Goal: Information Seeking & Learning: Learn about a topic

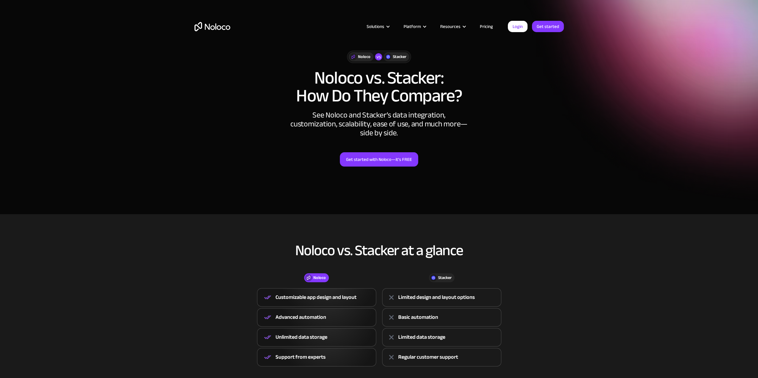
click at [484, 27] on link "Pricing" at bounding box center [486, 27] width 28 height 8
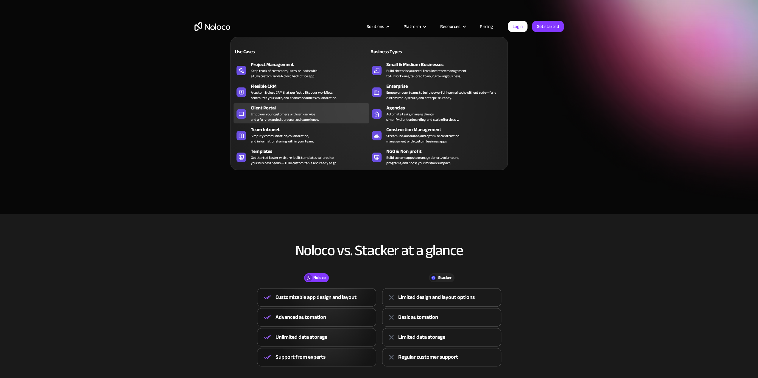
click at [276, 109] on div "Client Portal" at bounding box center [311, 108] width 121 height 7
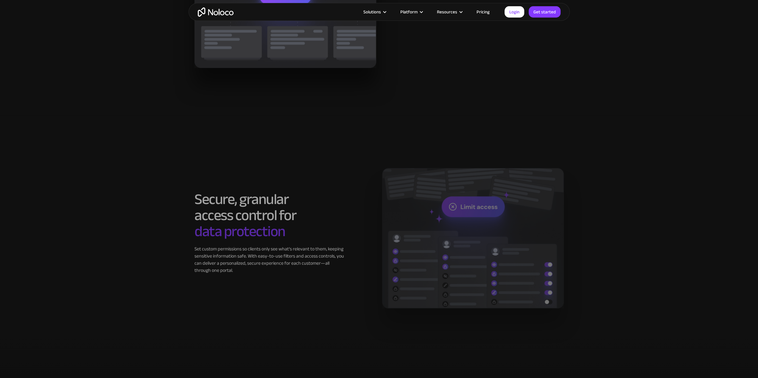
scroll to position [953, 0]
